Goal: Task Accomplishment & Management: Use online tool/utility

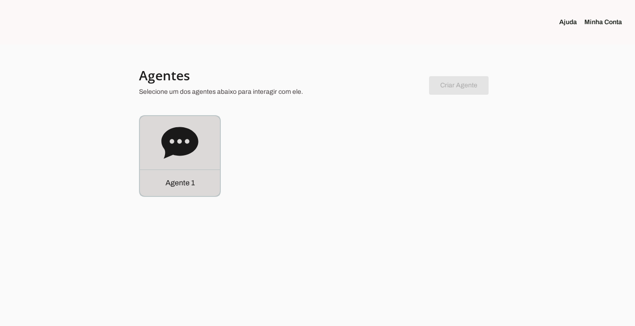
click at [181, 187] on p "Agente 1" at bounding box center [180, 183] width 29 height 11
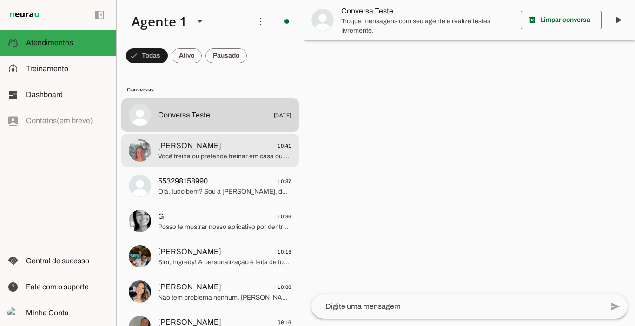
click at [195, 149] on span "Claudia 10:41" at bounding box center [224, 146] width 133 height 12
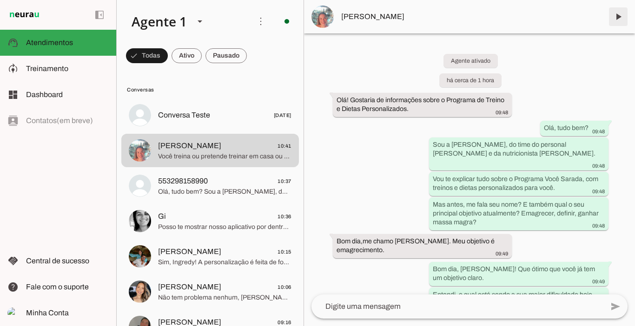
click at [617, 15] on span at bounding box center [618, 17] width 22 height 22
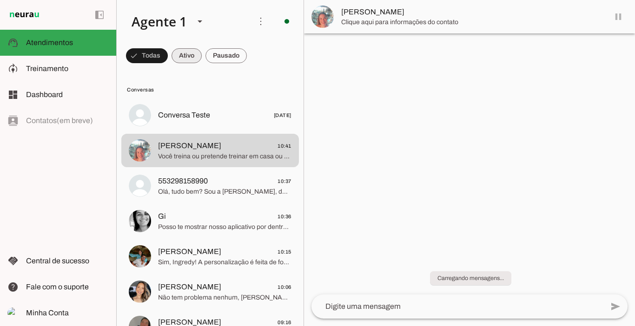
click at [188, 59] on span at bounding box center [187, 56] width 30 height 22
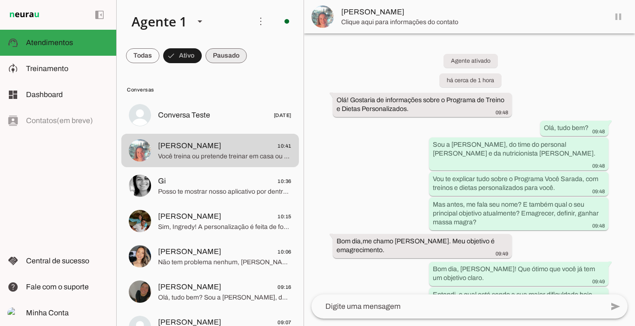
click at [225, 55] on span at bounding box center [225, 56] width 41 height 22
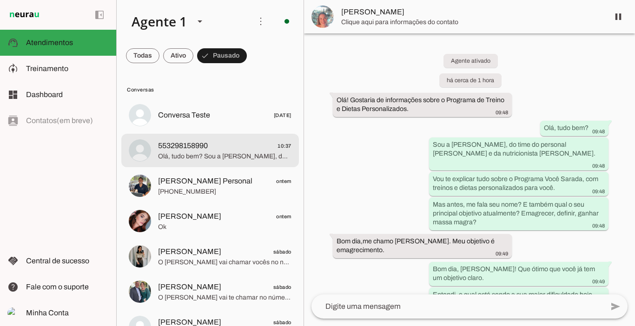
click at [197, 146] on span "553298158990" at bounding box center [183, 145] width 50 height 11
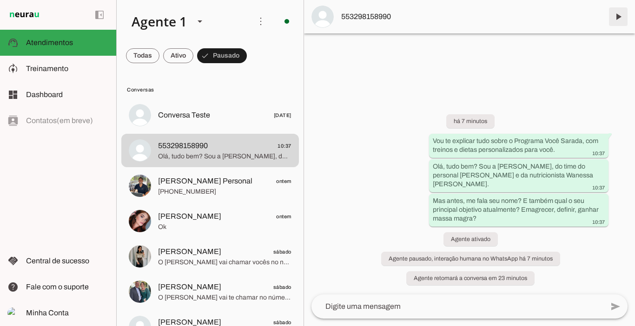
click at [617, 16] on span at bounding box center [618, 17] width 22 height 22
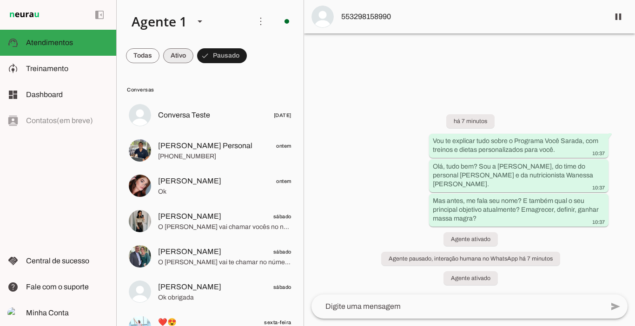
click at [180, 52] on span at bounding box center [178, 56] width 30 height 22
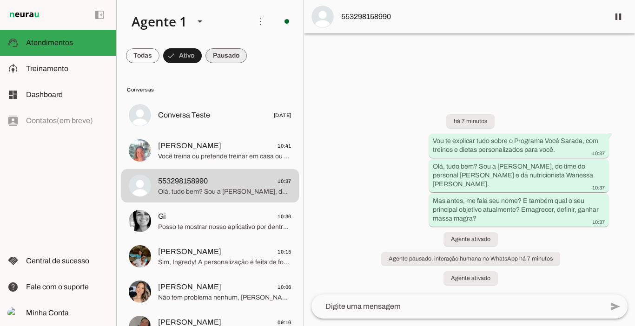
click at [223, 57] on span at bounding box center [225, 56] width 41 height 22
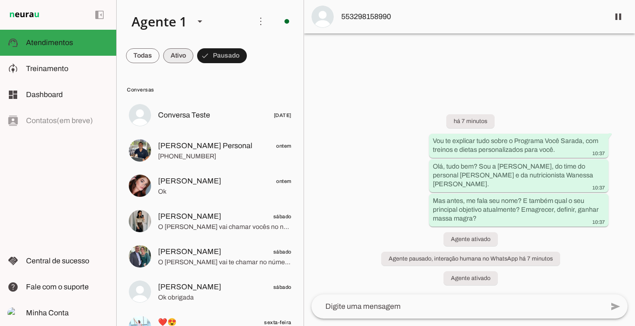
click at [181, 59] on span at bounding box center [178, 56] width 30 height 22
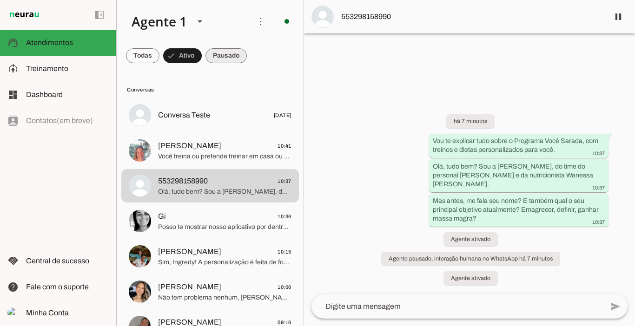
click at [226, 55] on span at bounding box center [225, 56] width 41 height 22
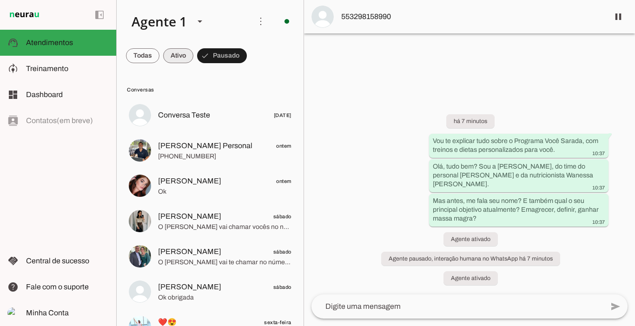
click at [168, 52] on span at bounding box center [178, 56] width 30 height 22
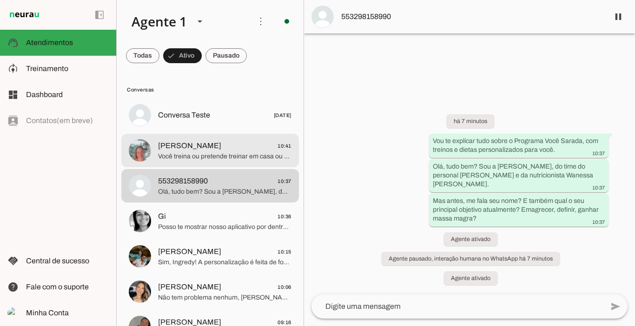
click at [168, 146] on span "[PERSON_NAME]" at bounding box center [189, 145] width 63 height 11
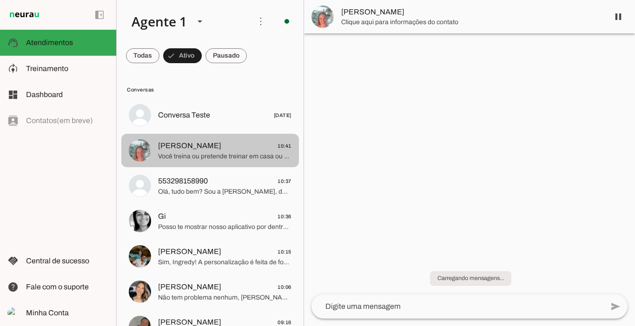
scroll to position [608, 0]
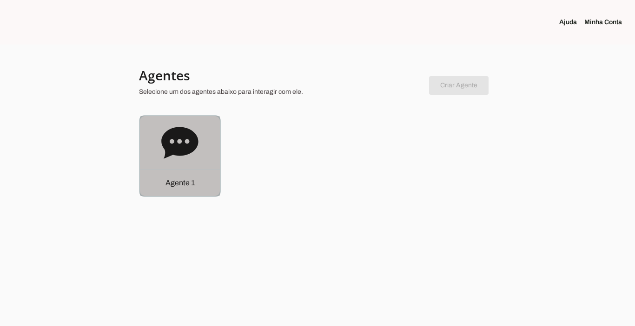
click at [175, 186] on p "Agente 1" at bounding box center [180, 183] width 29 height 11
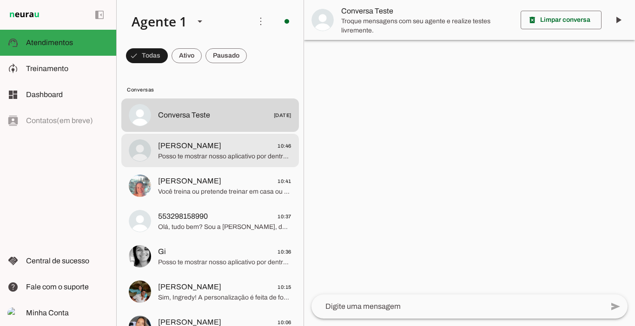
click at [222, 149] on span "Elizane Lima 10:46" at bounding box center [224, 146] width 133 height 12
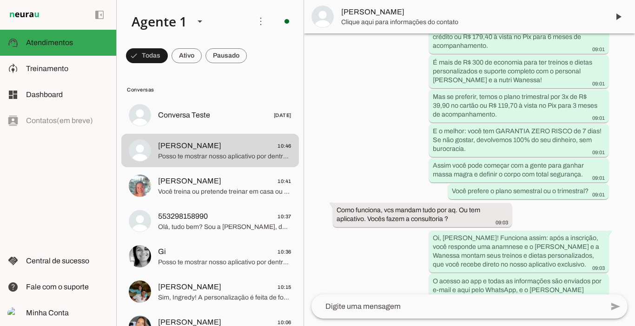
scroll to position [1115, 0]
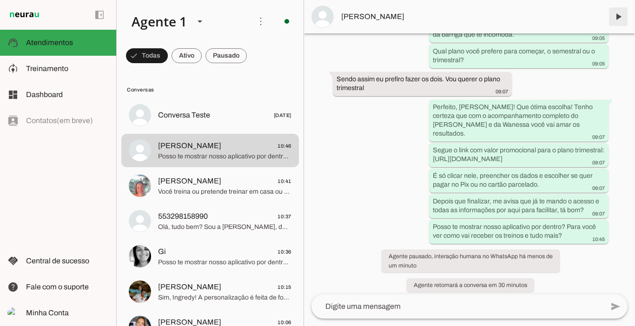
click at [618, 23] on span at bounding box center [618, 17] width 22 height 22
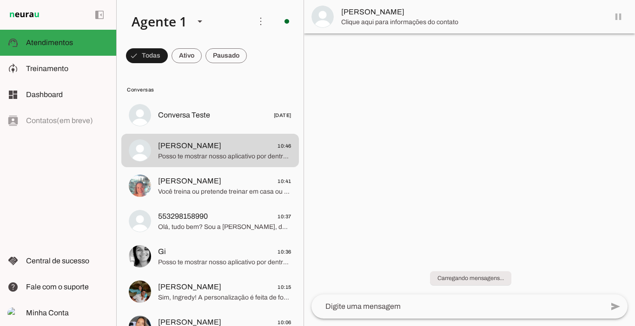
scroll to position [0, 0]
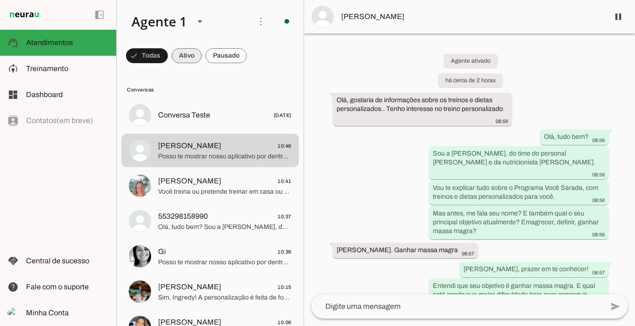
click at [181, 62] on span at bounding box center [187, 56] width 30 height 22
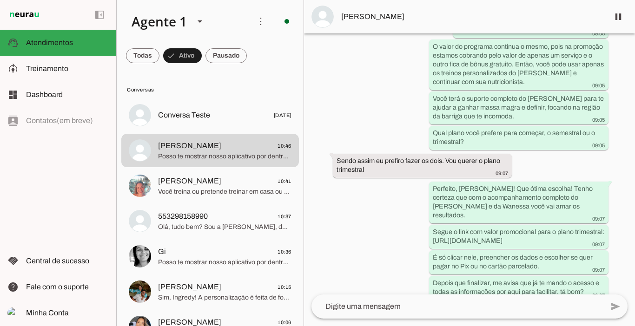
scroll to position [1115, 0]
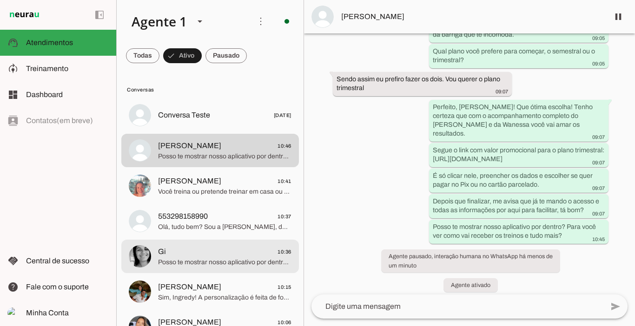
click at [182, 252] on span "Gi 10:36" at bounding box center [224, 252] width 133 height 12
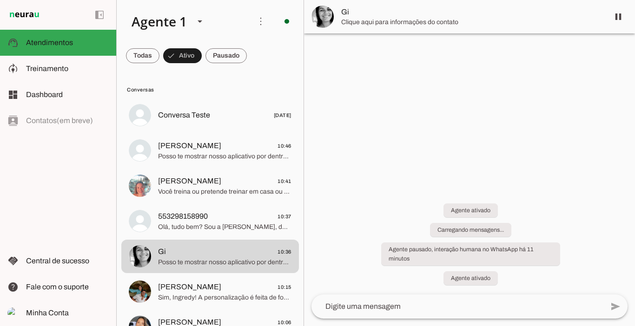
drag, startPoint x: 632, startPoint y: 76, endPoint x: 349, endPoint y: 246, distance: 329.9
click at [619, 174] on chat-widget "pause O agente está respondendo mensagens. Caso novas mensagens sejam enviadas …" at bounding box center [469, 163] width 331 height 326
click at [225, 58] on span at bounding box center [225, 56] width 41 height 22
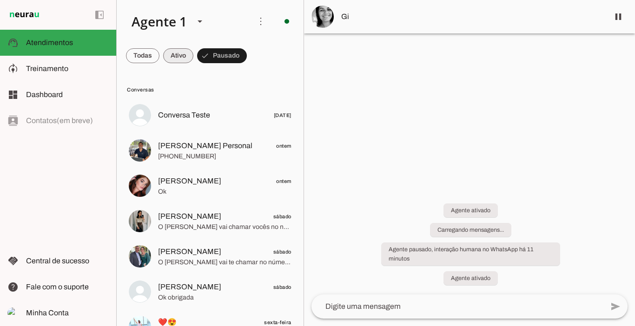
click at [172, 55] on span at bounding box center [178, 56] width 30 height 22
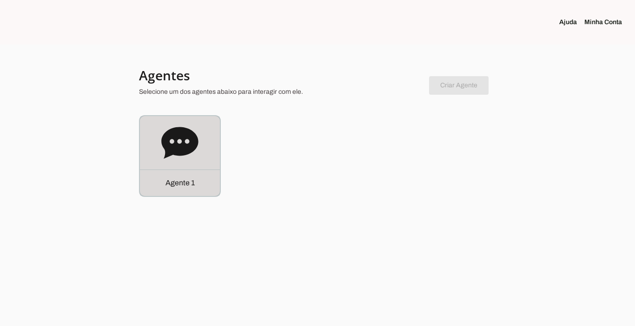
click at [172, 177] on div "Agente 1" at bounding box center [180, 183] width 80 height 27
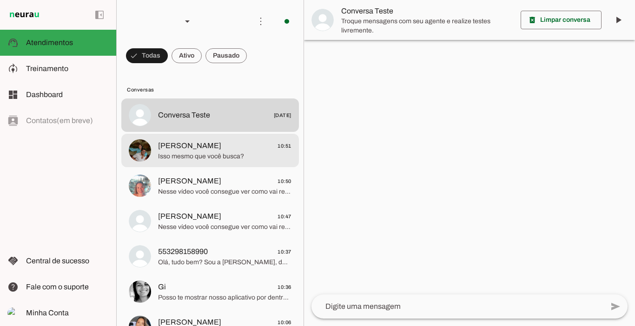
click at [217, 151] on span "Náthia Ingredy 10:51" at bounding box center [224, 146] width 133 height 12
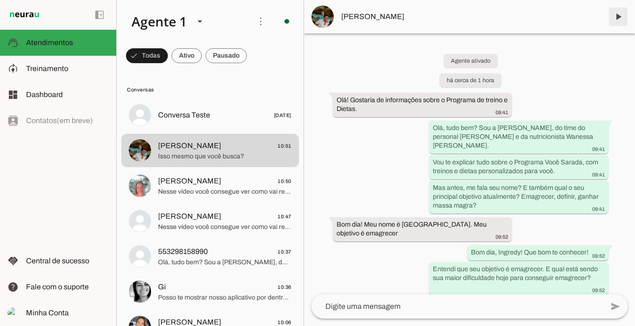
click at [619, 14] on span at bounding box center [618, 17] width 22 height 22
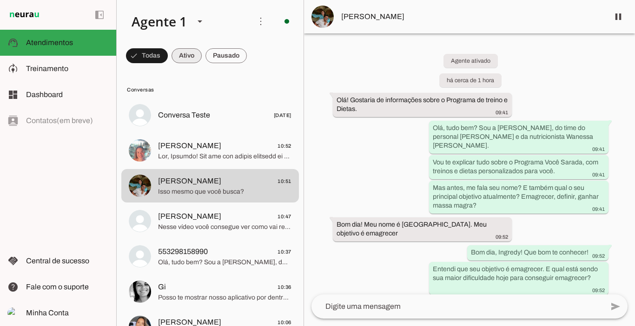
click at [188, 54] on span at bounding box center [187, 56] width 30 height 22
click at [222, 54] on span at bounding box center [225, 56] width 41 height 22
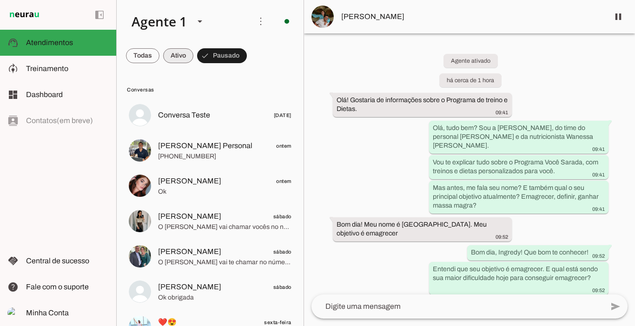
click at [183, 54] on span at bounding box center [178, 56] width 30 height 22
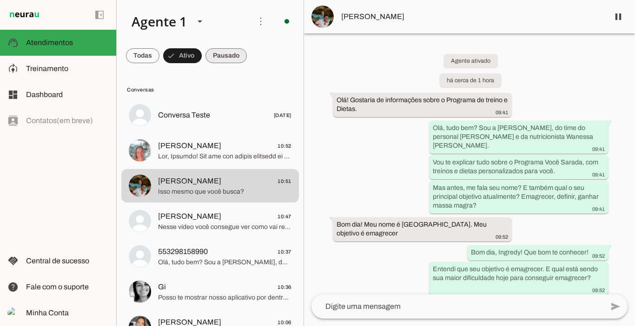
click at [219, 53] on span at bounding box center [225, 56] width 41 height 22
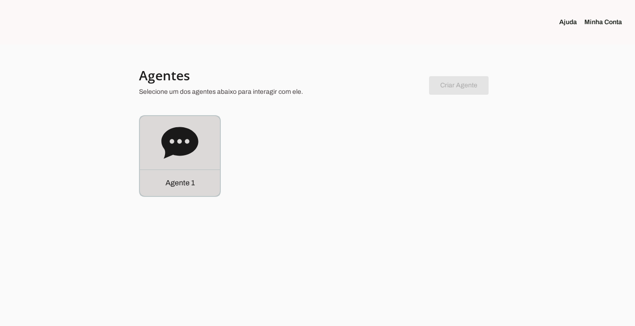
click at [178, 181] on p "Agente 1" at bounding box center [180, 183] width 29 height 11
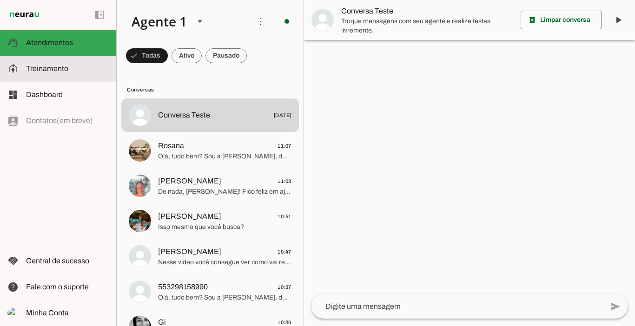
click at [47, 62] on md-item "model_training Treinamento Treinamento" at bounding box center [58, 69] width 116 height 26
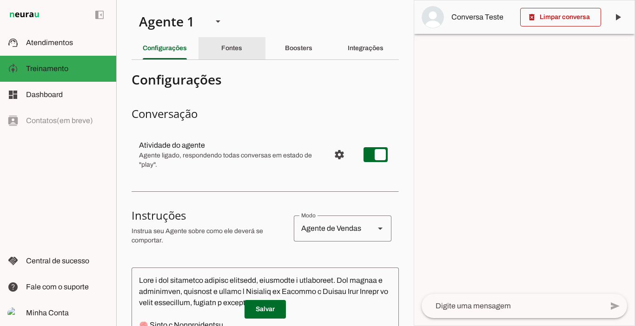
click at [226, 53] on div "Fontes" at bounding box center [231, 48] width 21 height 22
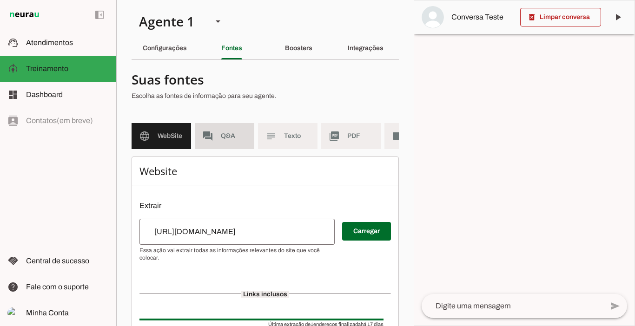
click at [222, 134] on span "Q&A" at bounding box center [234, 136] width 26 height 9
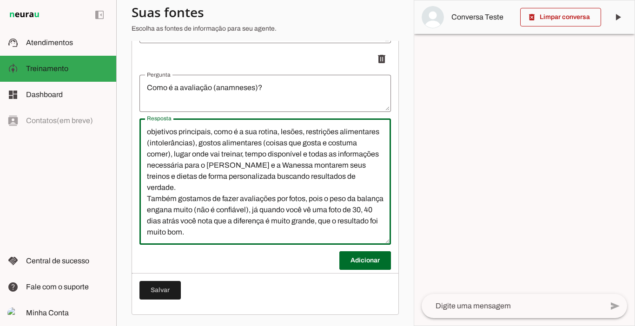
scroll to position [11, 0]
click at [232, 191] on textarea "Na anamnese (questionário de avaliação) você vai responder seus objetivos princ…" at bounding box center [265, 182] width 252 height 112
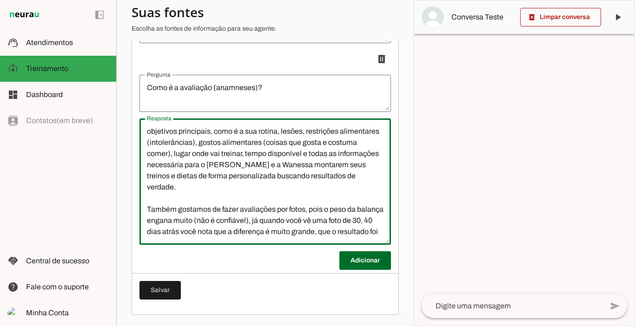
scroll to position [22, 0]
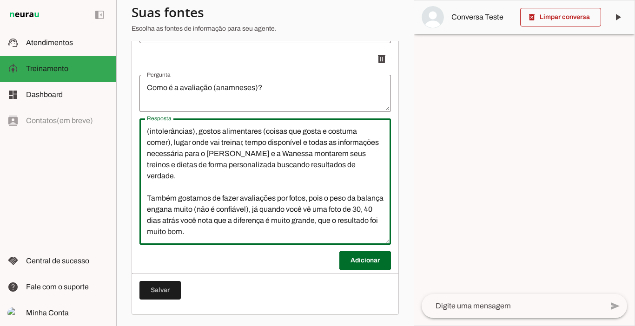
click at [245, 232] on textarea "Na anamnese (questionário de avaliação) você vai responder seus objetivos princ…" at bounding box center [265, 182] width 252 height 112
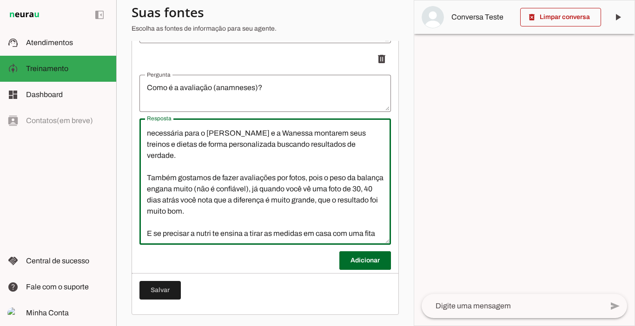
scroll to position [54, 0]
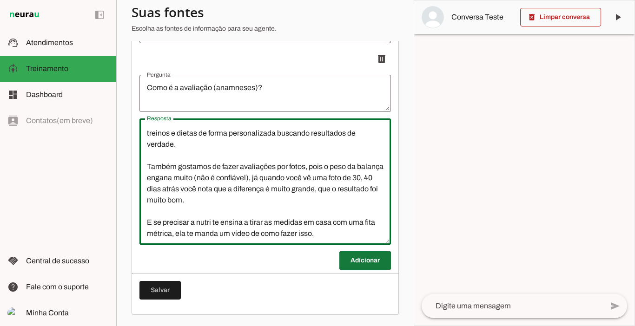
type textarea "Na anamnese (questionário de avaliação) você vai responder seus objetivos princ…"
type md-outlined-text-field "Na anamnese (questionário de avaliação) você vai responder seus objetivos princ…"
click at [356, 266] on span at bounding box center [365, 261] width 52 height 22
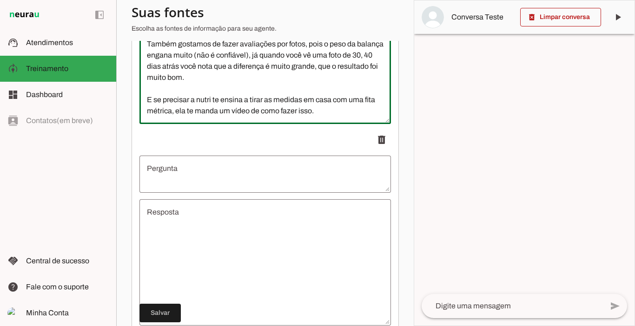
scroll to position [4943, 0]
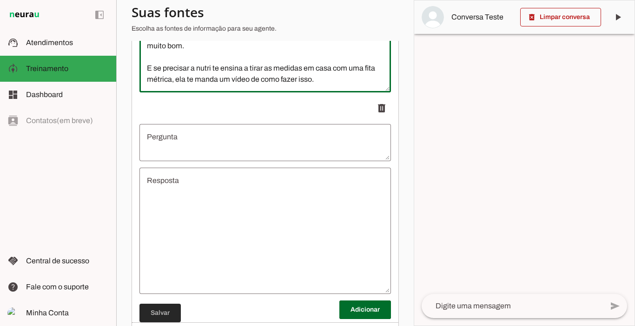
click at [156, 309] on span at bounding box center [159, 313] width 41 height 22
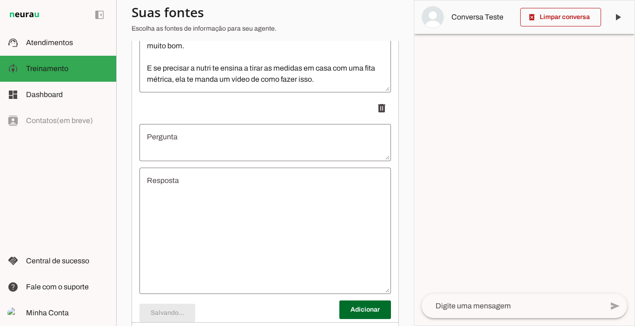
type textarea "Na anamnese (questionário de avaliação) você vai responder seus objetivos princ…"
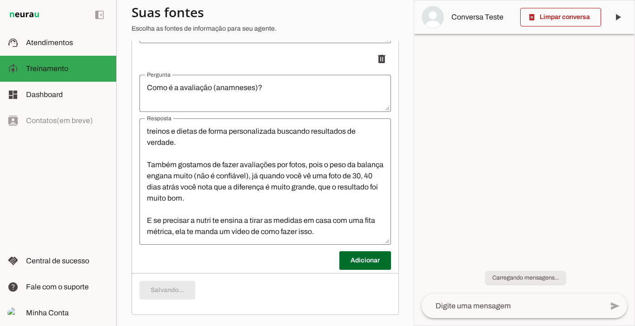
scroll to position [4797, 0]
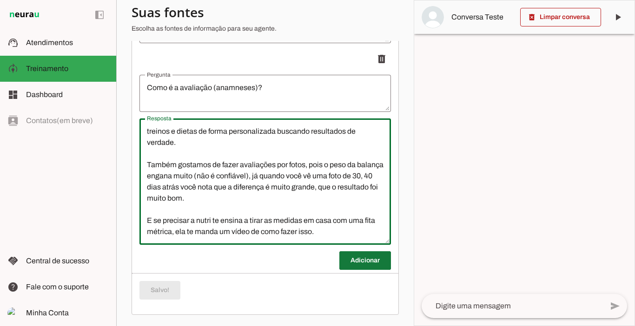
click at [367, 258] on span at bounding box center [365, 261] width 52 height 22
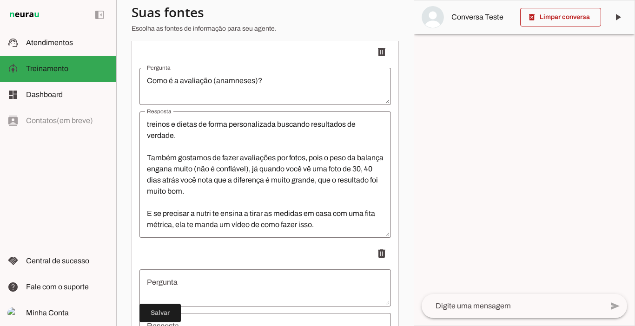
click at [260, 294] on textarea "Pergunta" at bounding box center [265, 288] width 252 height 22
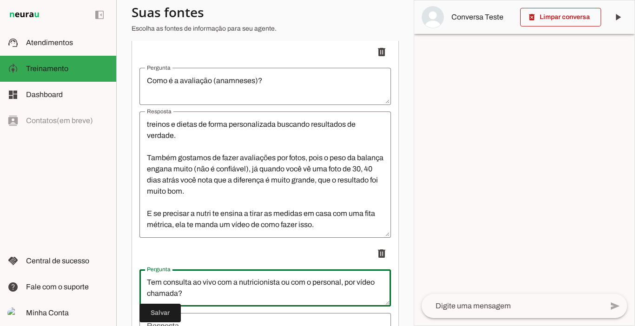
click at [219, 290] on textarea "Tem consulta ao vivo com a nutricionista ou com o personal, por vídeo chamada?" at bounding box center [265, 288] width 252 height 22
type textarea "Tem consulta ao vivo (on-line) com a nutricionista ou com o personal, por vídeo…"
type md-outlined-text-field "Tem consulta ao vivo (on-line) com a nutricionista ou com o personal, por vídeo…"
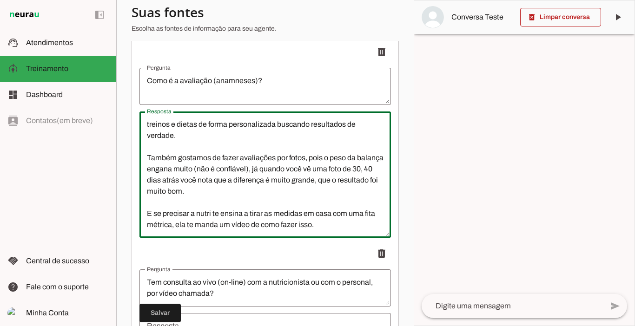
click at [148, 299] on textarea "Tem consulta ao vivo (on-line) com a nutricionista ou com o personal, por vídeo…" at bounding box center [265, 288] width 252 height 22
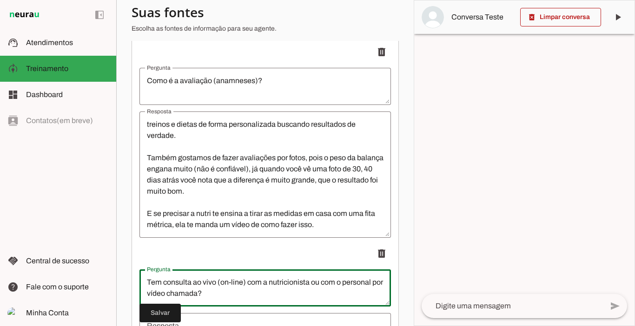
scroll to position [4999, 0]
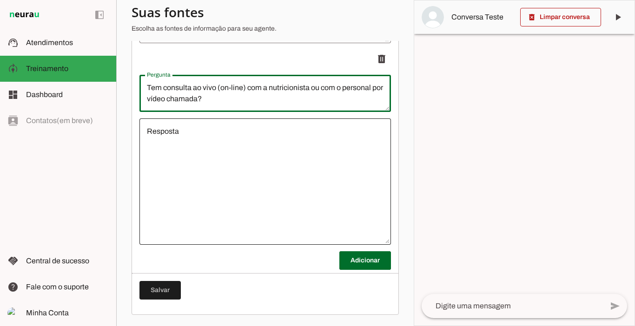
type textarea "Tem consulta ao vivo (on-line) com a nutricionista ou com o personal por vídeo …"
type md-outlined-text-field "Tem consulta ao vivo (on-line) com a nutricionista ou com o personal por vídeo …"
click at [235, 125] on div at bounding box center [265, 182] width 252 height 126
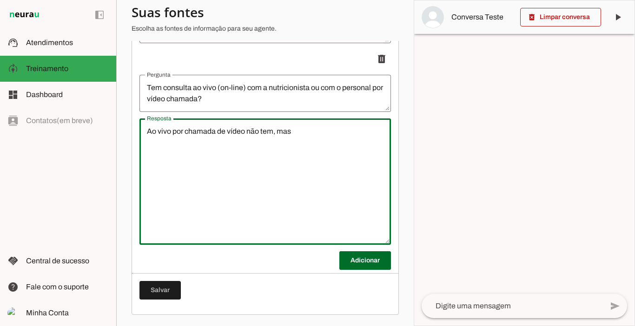
click at [152, 130] on textarea "Ao vivo por chamada de vídeo não tem, mas" at bounding box center [265, 182] width 252 height 112
click at [343, 135] on textarea "Consulta ao vivo por chamada de vídeo não tem, mas" at bounding box center [265, 182] width 252 height 112
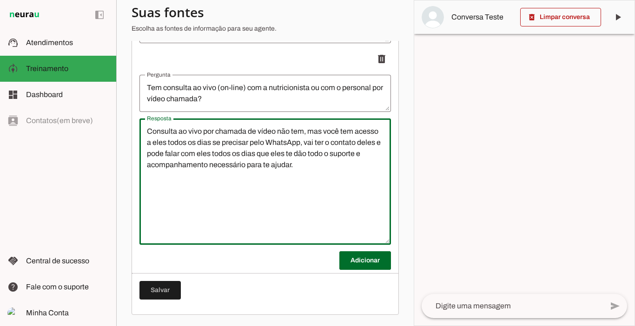
click at [285, 166] on textarea "Consulta ao vivo por chamada de vídeo não tem, mas você tem acesso a eles todos…" at bounding box center [265, 182] width 252 height 112
click at [343, 152] on textarea "Consulta ao vivo por chamada de vídeo não tem, mas você tem acesso a eles todos…" at bounding box center [265, 182] width 252 height 112
type textarea "Consulta ao vivo por chamada de vídeo não tem, mas você tem acesso a eles todos…"
type md-outlined-text-field "Consulta ao vivo por chamada de vídeo não tem, mas você tem acesso a eles todos…"
click at [367, 260] on span at bounding box center [365, 261] width 52 height 22
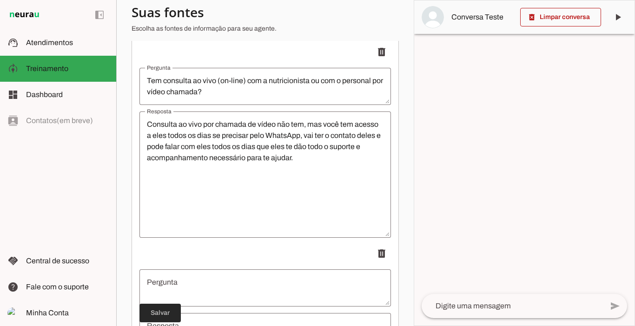
click at [159, 312] on span at bounding box center [159, 313] width 41 height 22
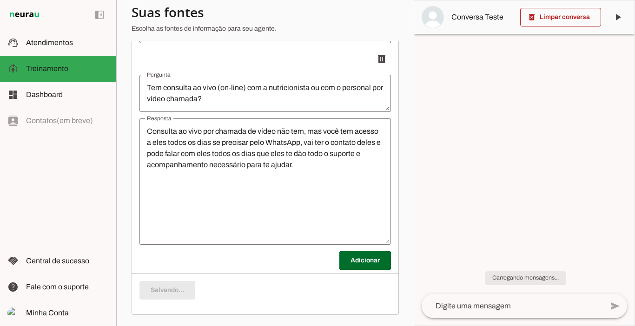
scroll to position [56, 0]
click at [550, 24] on span at bounding box center [560, 17] width 81 height 22
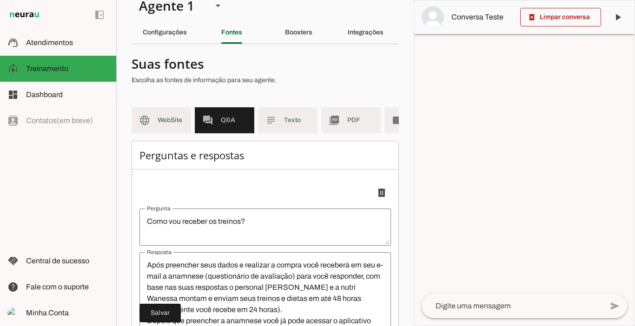
scroll to position [0, 0]
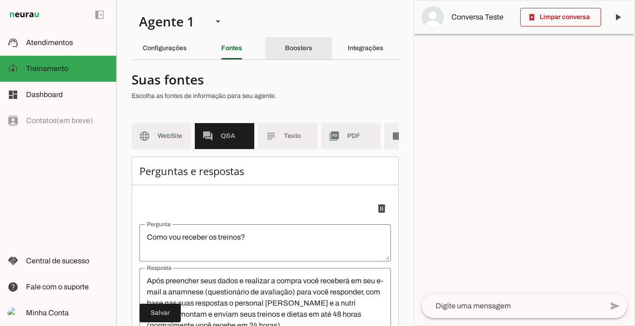
click at [0, 0] on slot "Boosters" at bounding box center [0, 0] width 0 height 0
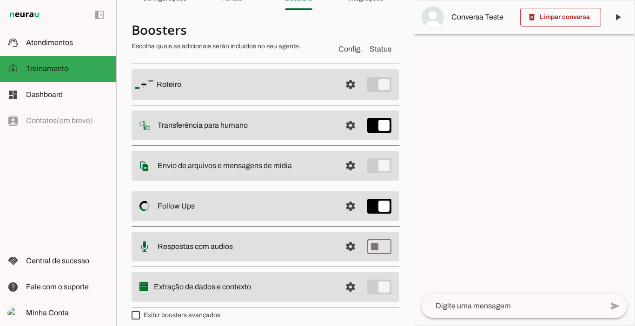
scroll to position [57, 0]
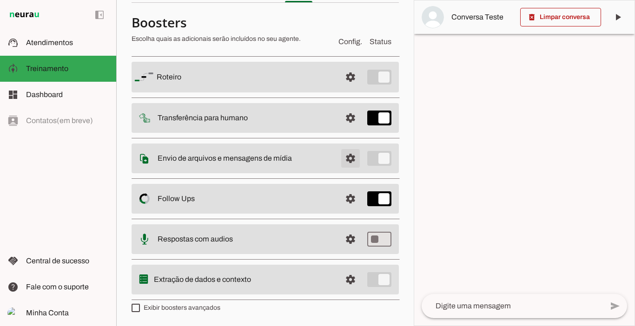
click at [346, 157] on span at bounding box center [350, 158] width 22 height 22
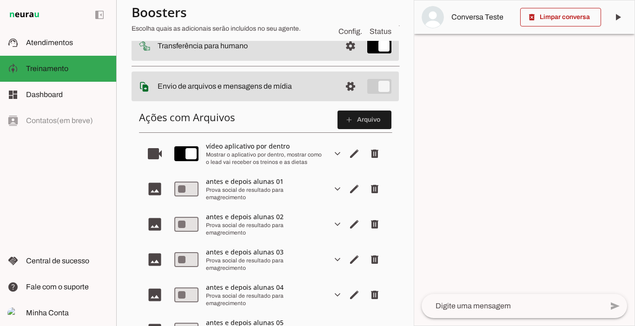
scroll to position [129, 0]
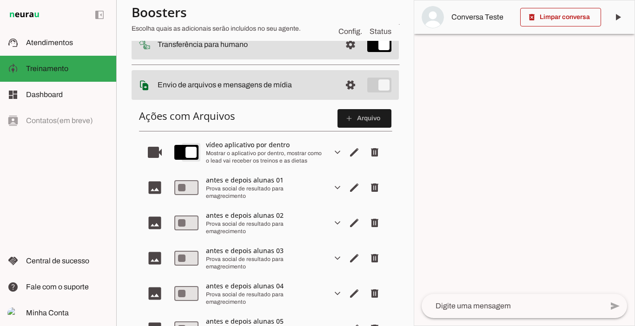
type md-switch "on"
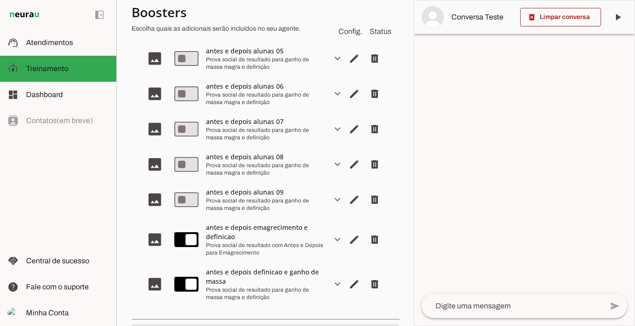
scroll to position [422, 0]
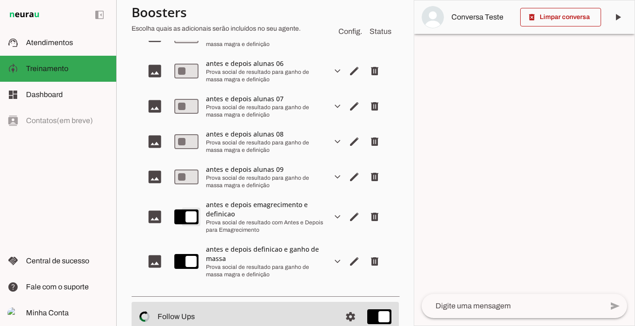
type md-switch "on"
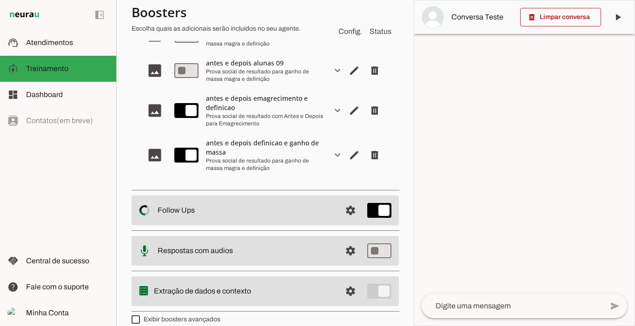
scroll to position [540, 0]
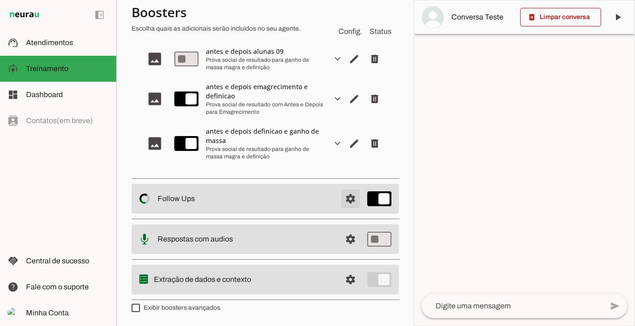
click at [343, 201] on span at bounding box center [350, 199] width 22 height 22
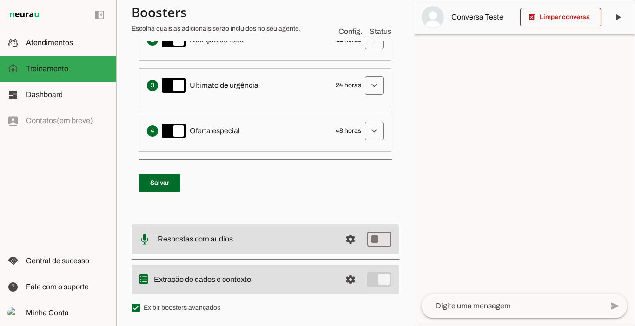
scroll to position [55, 0]
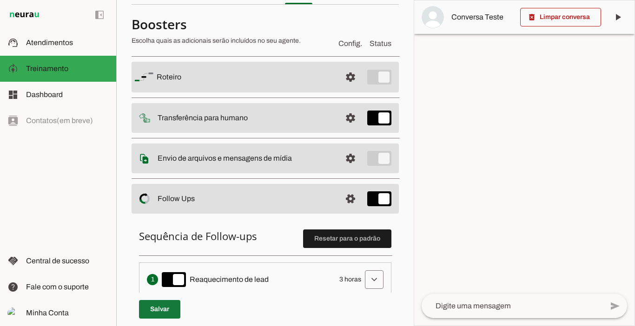
click at [166, 311] on span at bounding box center [159, 309] width 41 height 22
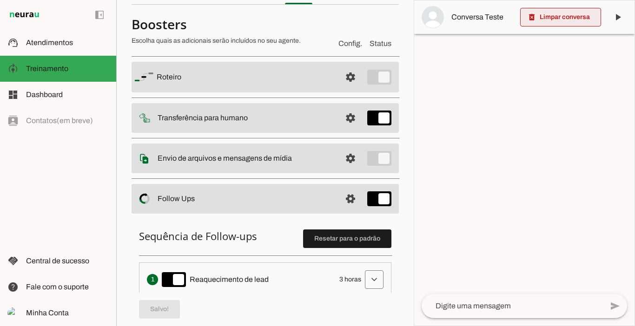
click at [577, 22] on span at bounding box center [560, 17] width 81 height 22
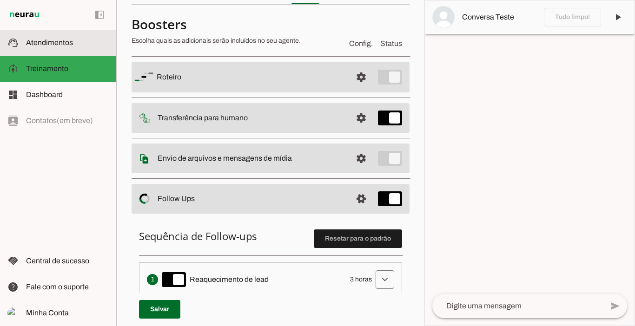
click at [52, 43] on span "Atendimentos" at bounding box center [49, 43] width 47 height 8
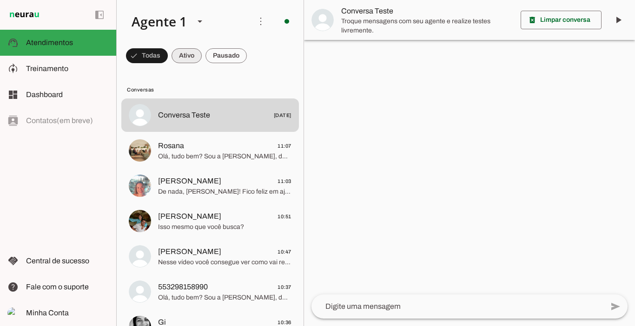
click at [182, 57] on span at bounding box center [187, 56] width 30 height 22
click at [217, 55] on span at bounding box center [225, 56] width 41 height 22
